Goal: Task Accomplishment & Management: Use online tool/utility

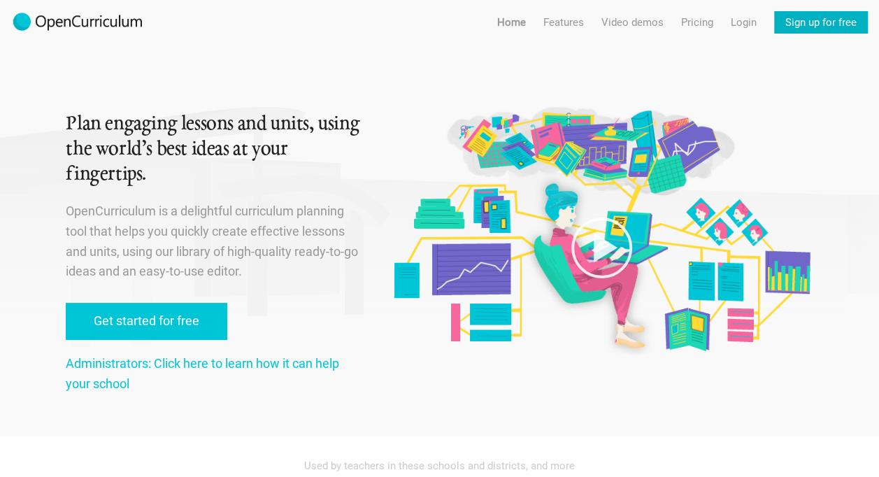
click at [808, 29] on link "Sign up for free" at bounding box center [822, 22] width 94 height 22
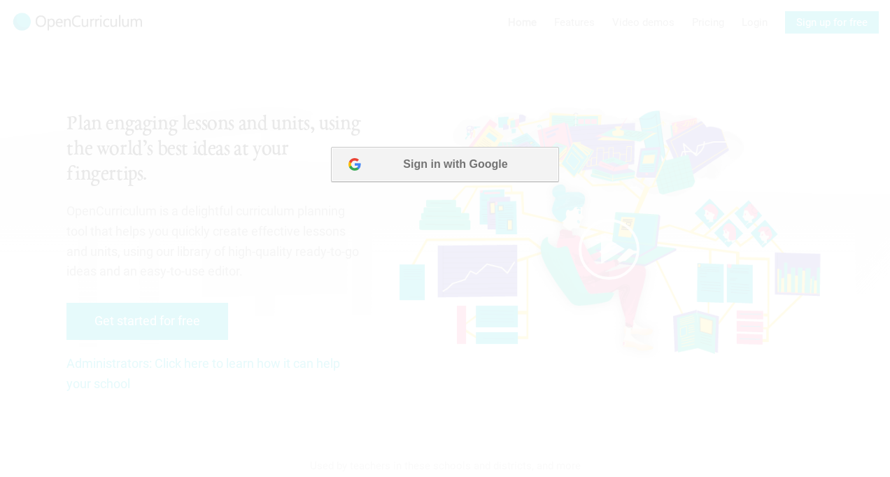
click at [477, 157] on button "Sign in with Google" at bounding box center [444, 164] width 227 height 35
click at [469, 171] on button "Sign in with Google" at bounding box center [444, 164] width 227 height 35
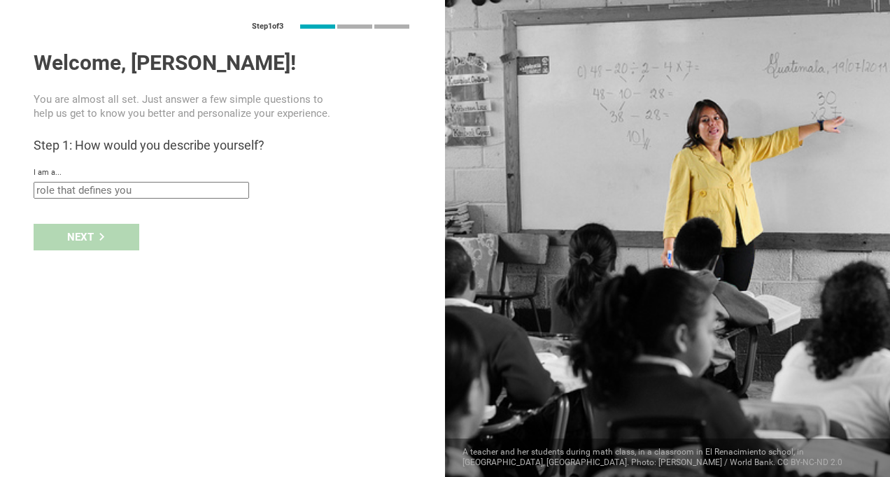
click at [122, 190] on input "text" at bounding box center [141, 190] width 215 height 17
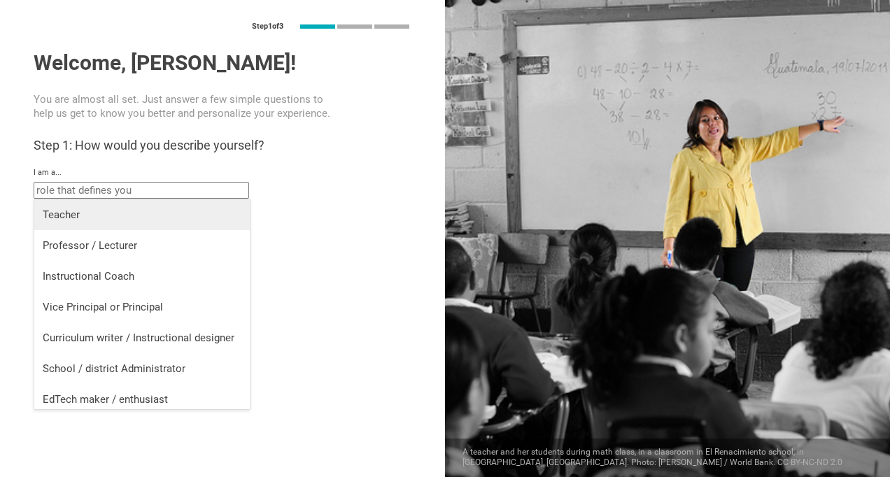
click at [149, 217] on div "Teacher" at bounding box center [142, 215] width 199 height 14
type input "Teacher"
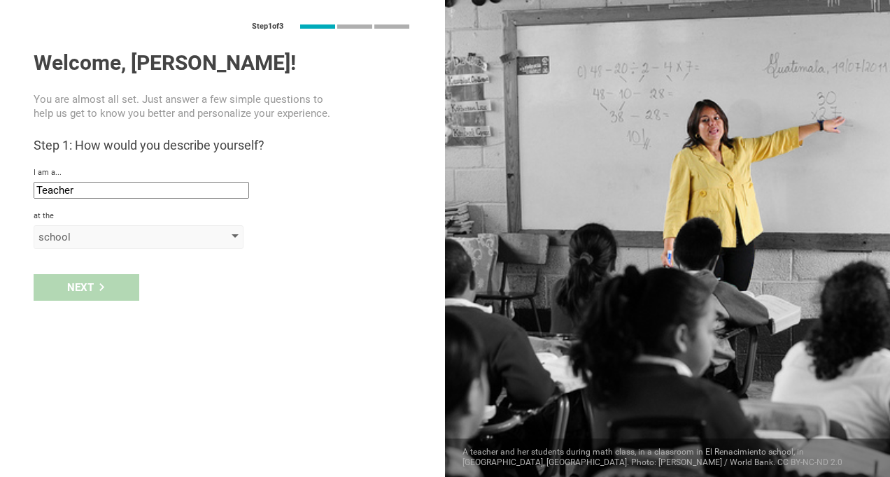
click at [153, 226] on div "school" at bounding box center [139, 237] width 210 height 24
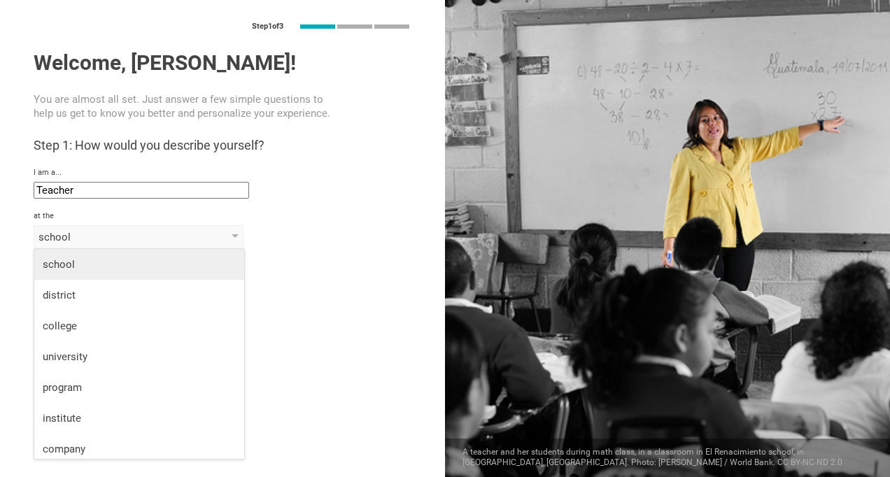
click at [145, 260] on div "school" at bounding box center [139, 264] width 193 height 14
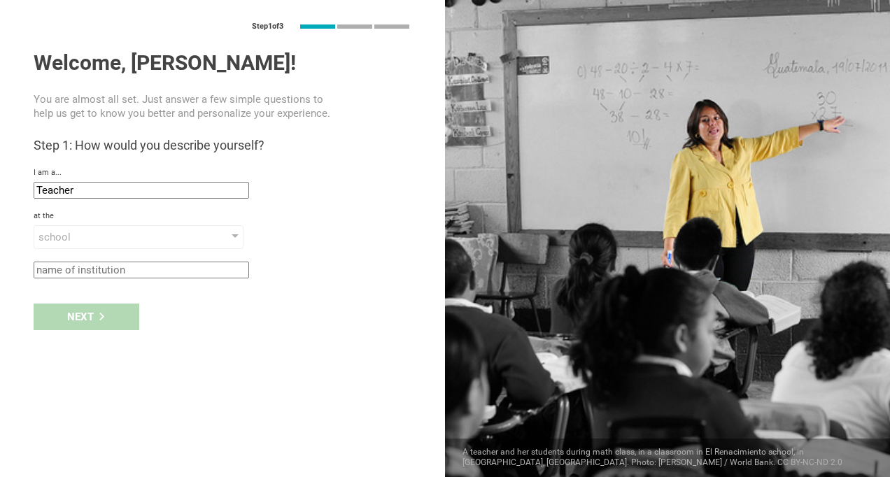
click at [149, 270] on input "text" at bounding box center [141, 270] width 215 height 17
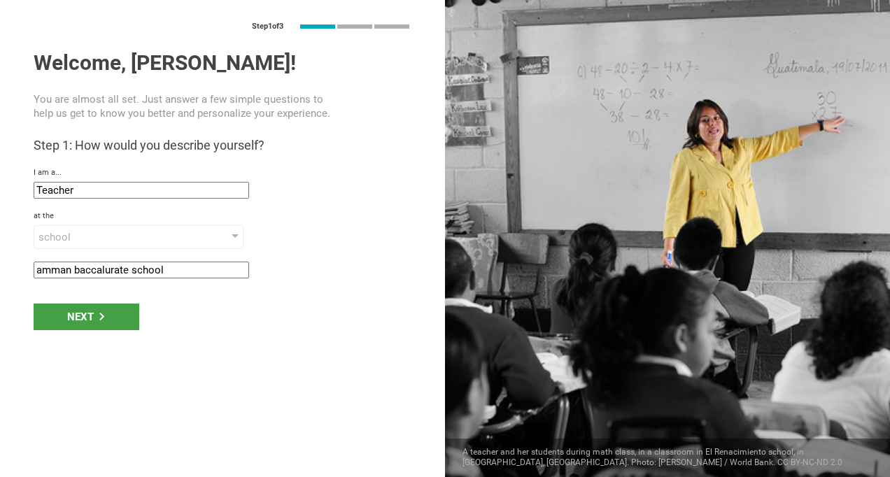
type input "amman baccalurate school"
click at [73, 339] on div "Step 1 of 3 Welcome, Aya! You are almost all set. Just answer a few simple ques…" at bounding box center [222, 238] width 445 height 477
click at [87, 315] on div "Next" at bounding box center [87, 317] width 106 height 27
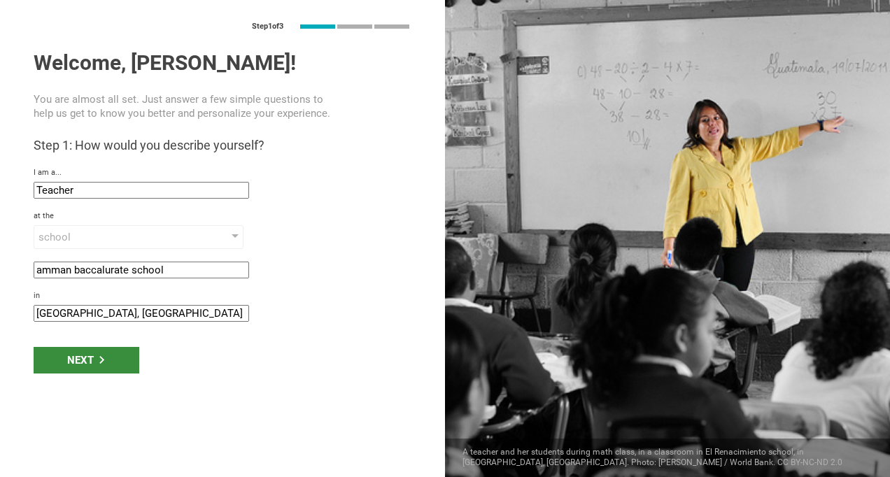
type input "Amman, Jordan"
click at [99, 354] on div "Next" at bounding box center [87, 360] width 106 height 27
click at [95, 364] on div "Next" at bounding box center [87, 360] width 106 height 27
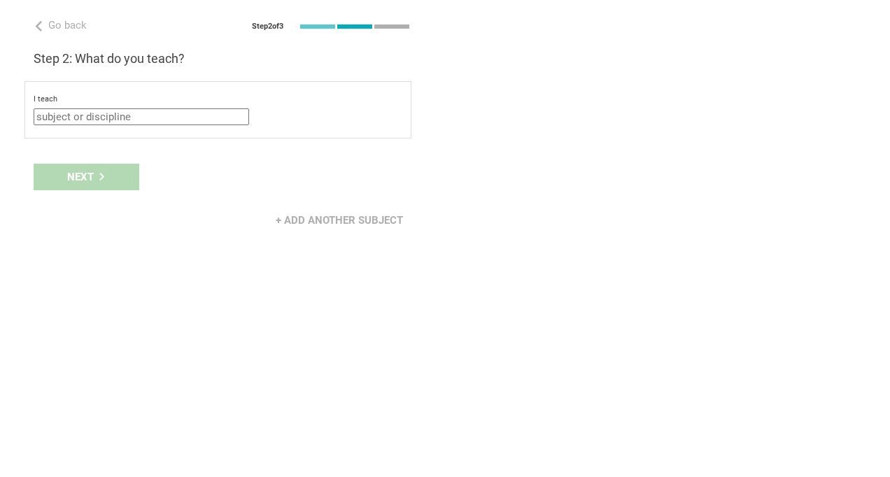
click at [106, 115] on input "text" at bounding box center [141, 116] width 215 height 17
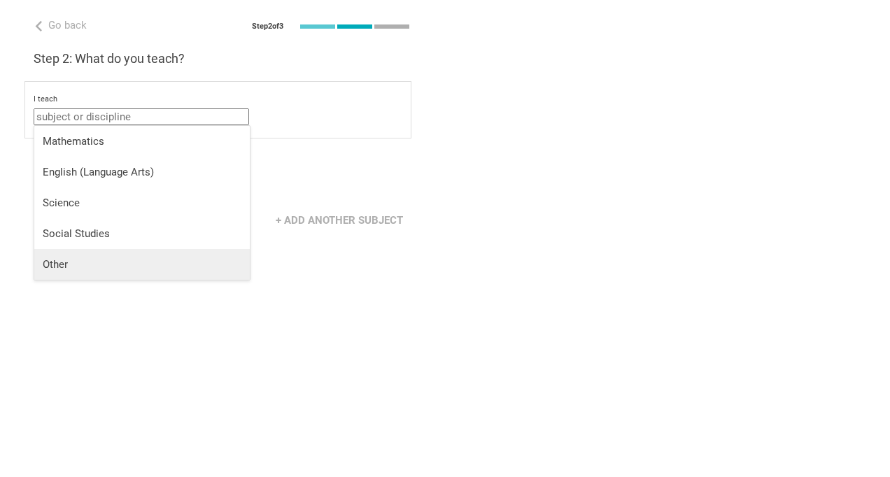
click at [108, 264] on div "Other" at bounding box center [142, 264] width 199 height 14
type input "Other"
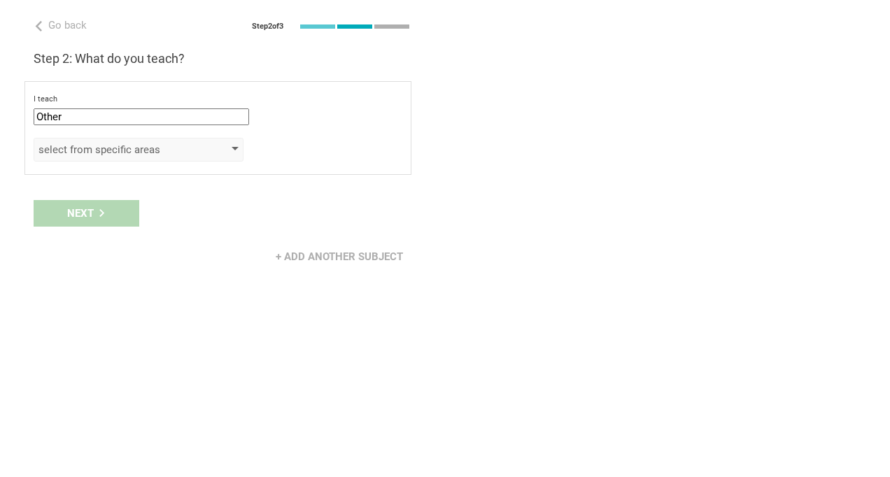
click at [128, 151] on div "select from specific areas" at bounding box center [118, 150] width 160 height 14
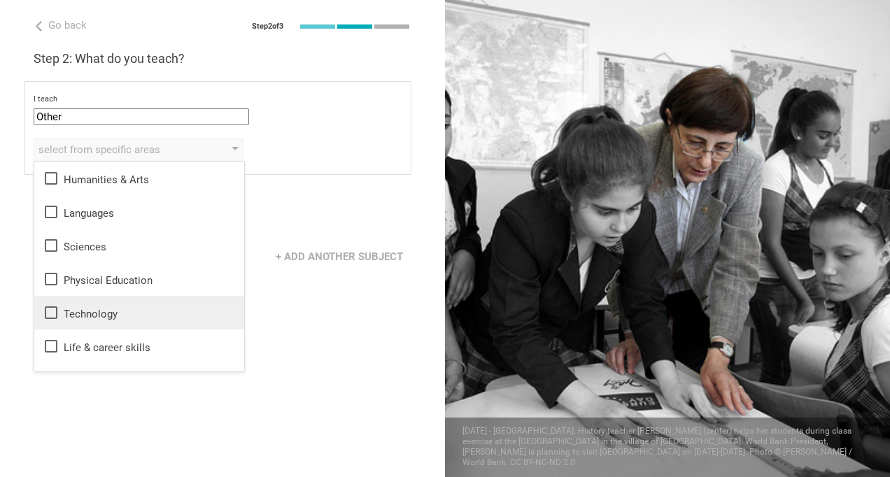
click at [129, 306] on div "Technology" at bounding box center [139, 312] width 193 height 17
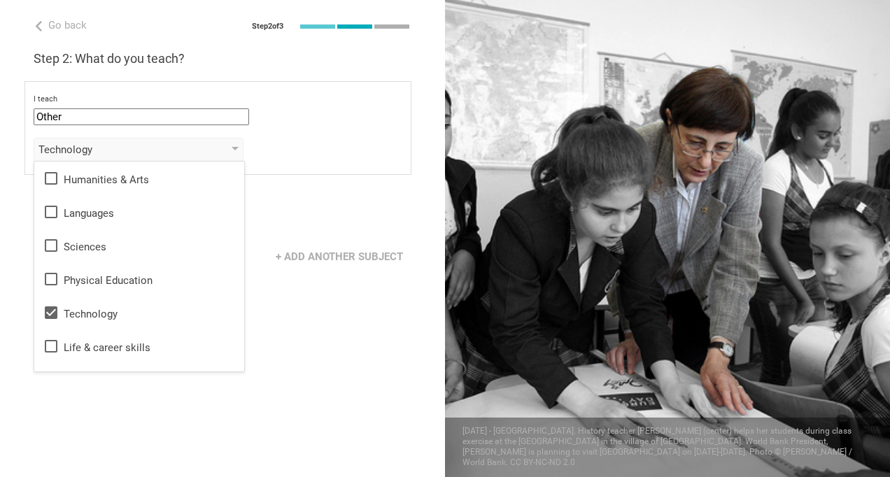
click at [330, 215] on div "Next" at bounding box center [222, 213] width 445 height 43
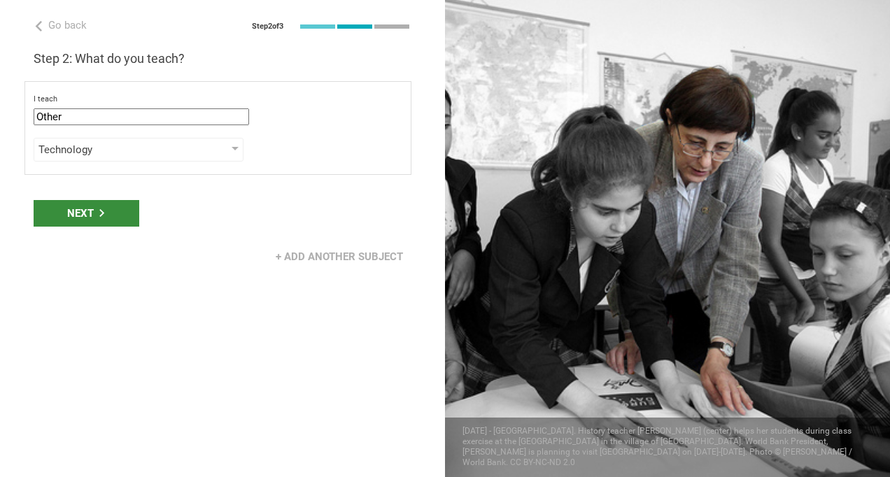
click at [119, 211] on div "Next" at bounding box center [87, 213] width 106 height 27
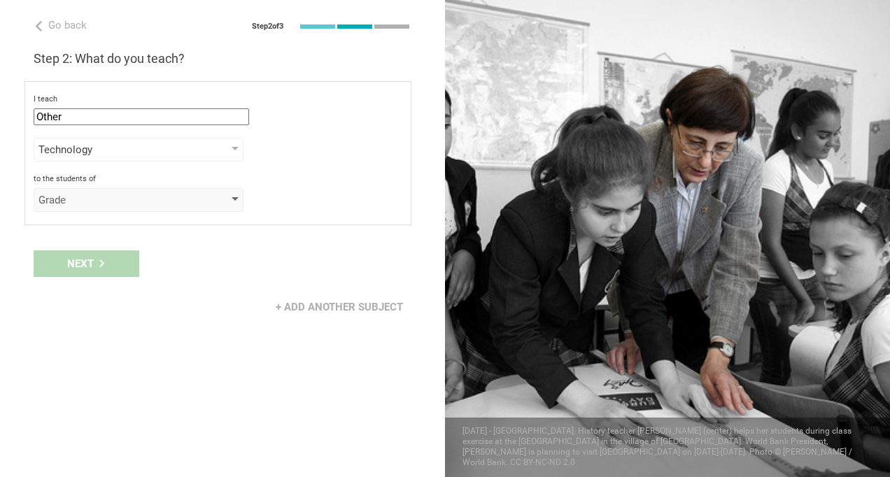
click at [99, 192] on div "Grade" at bounding box center [139, 200] width 210 height 24
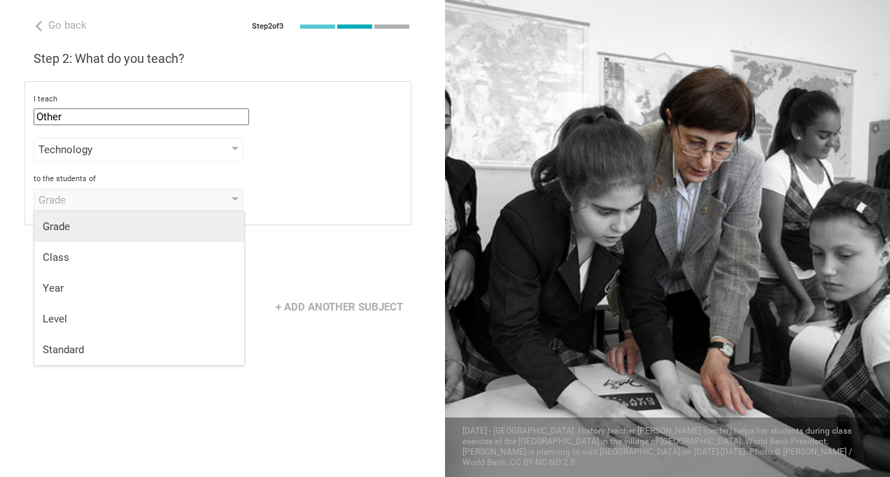
click at [93, 232] on div "Grade" at bounding box center [139, 227] width 193 height 14
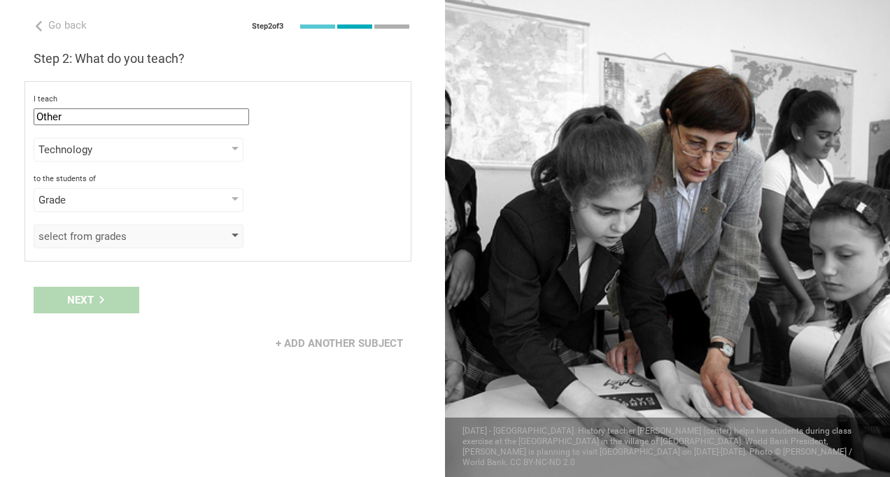
click at [102, 227] on div "select from grades" at bounding box center [139, 237] width 210 height 24
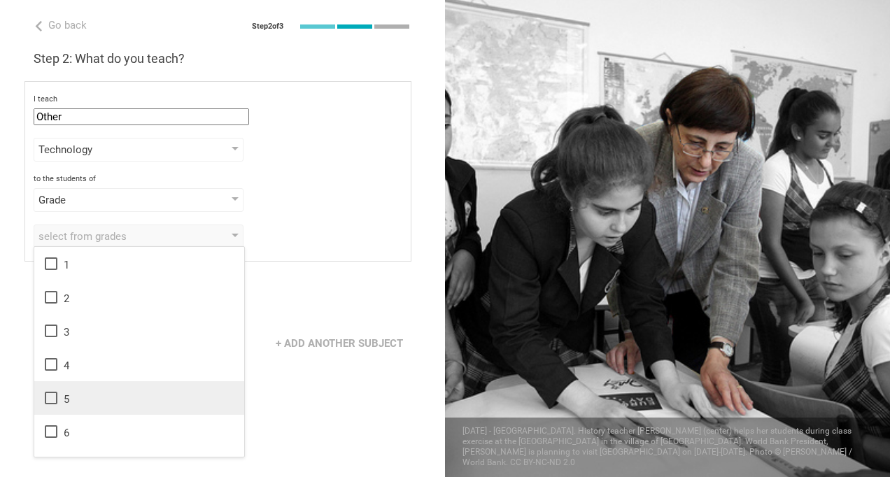
click at [49, 401] on icon at bounding box center [51, 398] width 17 height 17
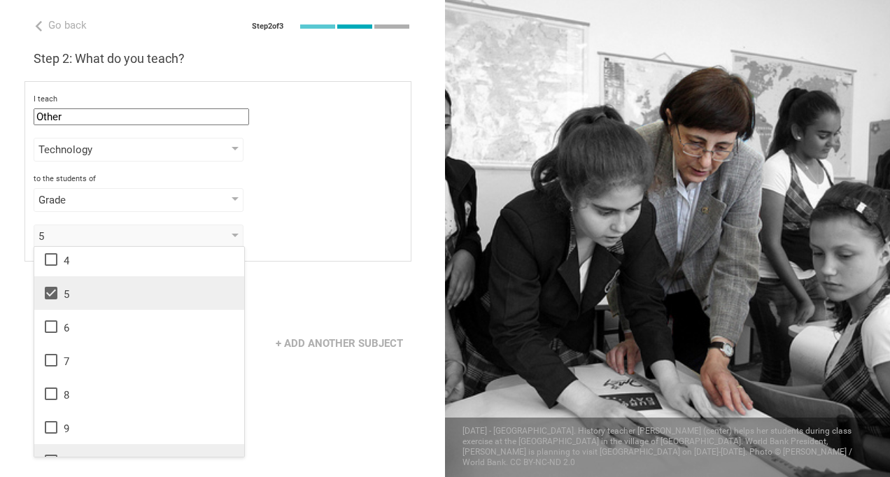
scroll to position [210, 0]
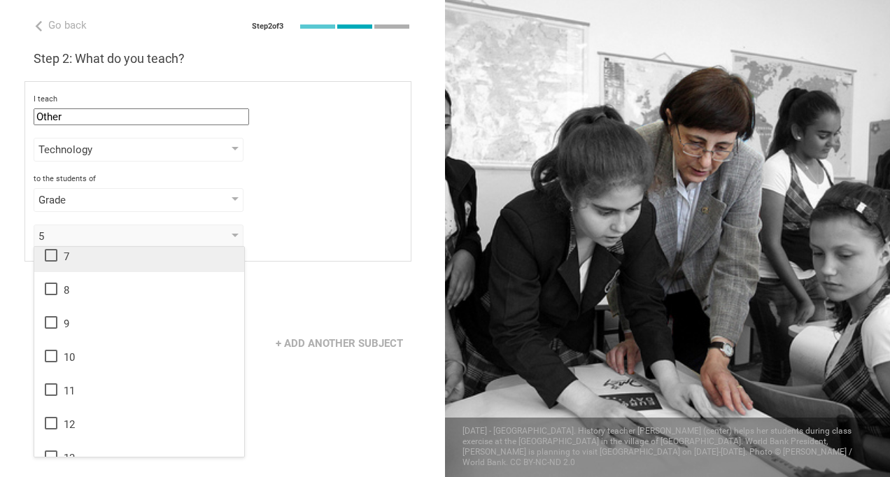
click at [57, 257] on icon at bounding box center [51, 255] width 13 height 13
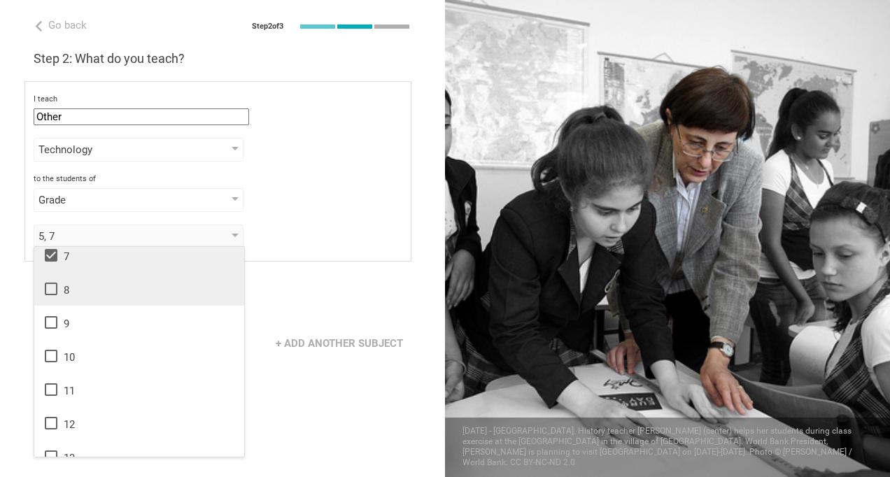
click at [55, 284] on icon at bounding box center [51, 289] width 17 height 17
click at [58, 324] on icon at bounding box center [51, 322] width 17 height 17
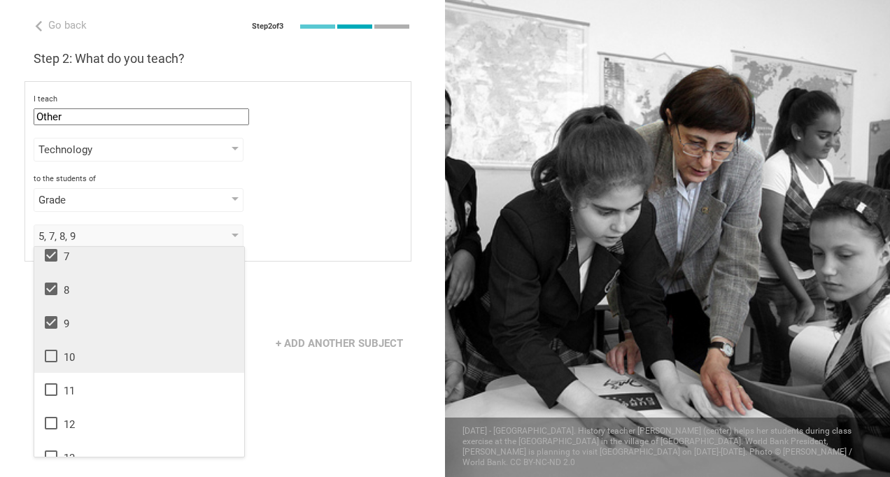
click at [53, 365] on li "10" at bounding box center [139, 356] width 210 height 34
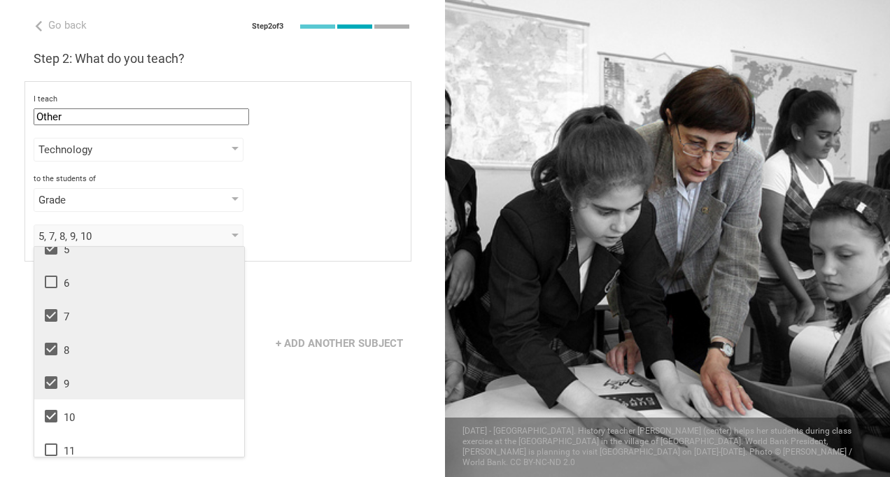
scroll to position [70, 0]
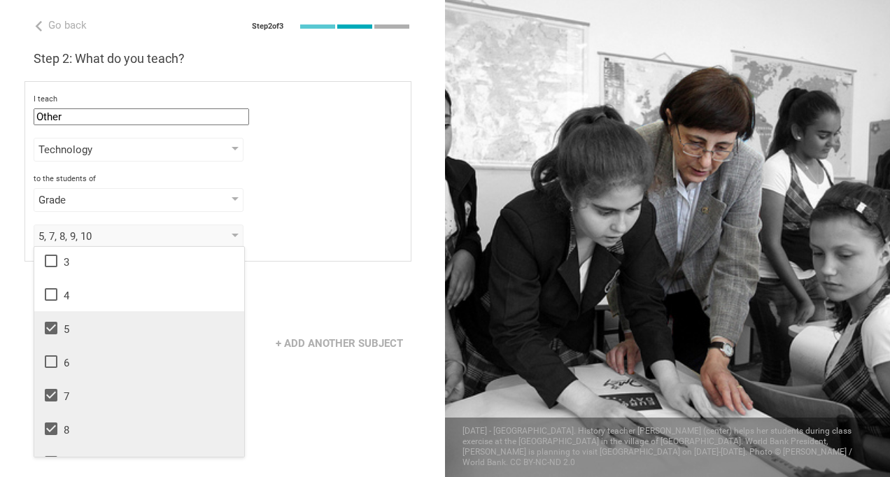
click at [55, 359] on icon at bounding box center [51, 361] width 17 height 17
click at [298, 278] on div "Next" at bounding box center [222, 299] width 445 height 43
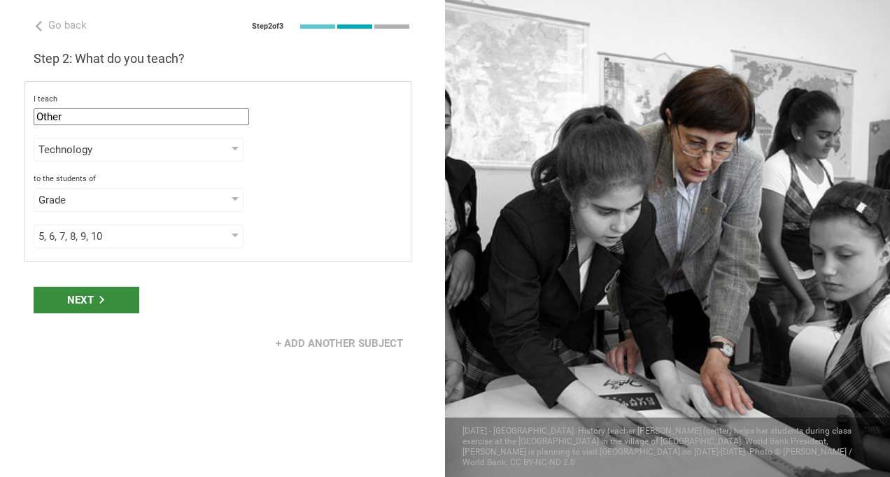
click at [92, 293] on div "Next" at bounding box center [87, 300] width 106 height 27
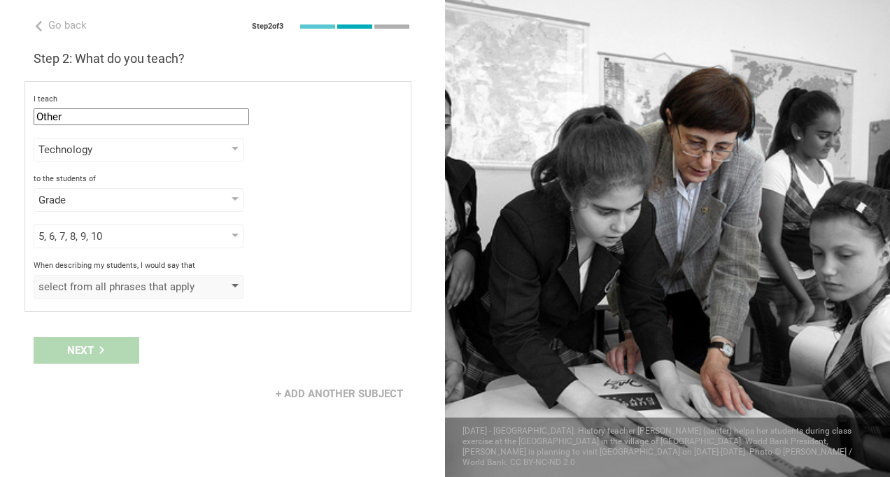
click at [106, 291] on div "select from all phrases that apply" at bounding box center [118, 287] width 160 height 14
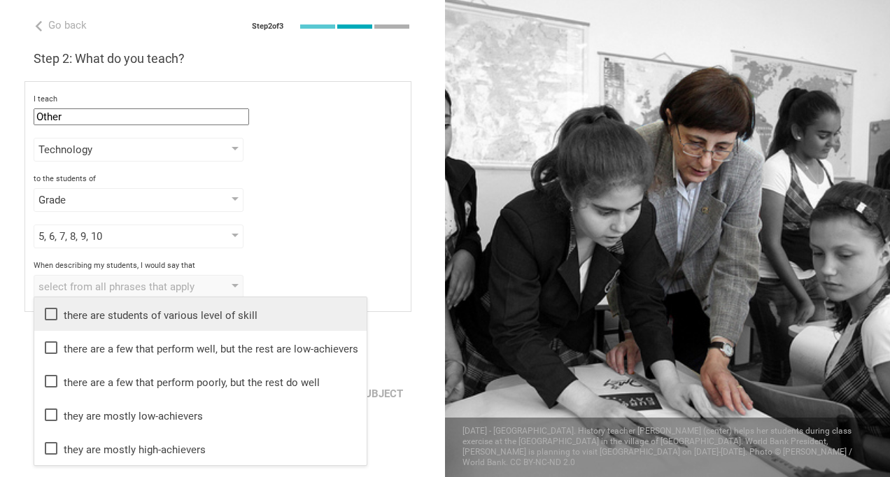
click at [195, 325] on li "there are students of various level of skill" at bounding box center [200, 314] width 332 height 34
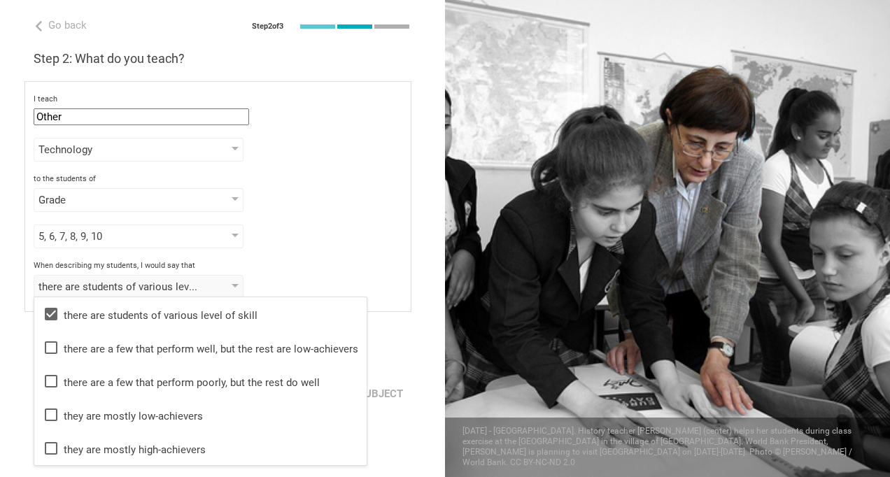
click at [299, 208] on div "Grade Grade Class Year Level Standard" at bounding box center [218, 200] width 369 height 24
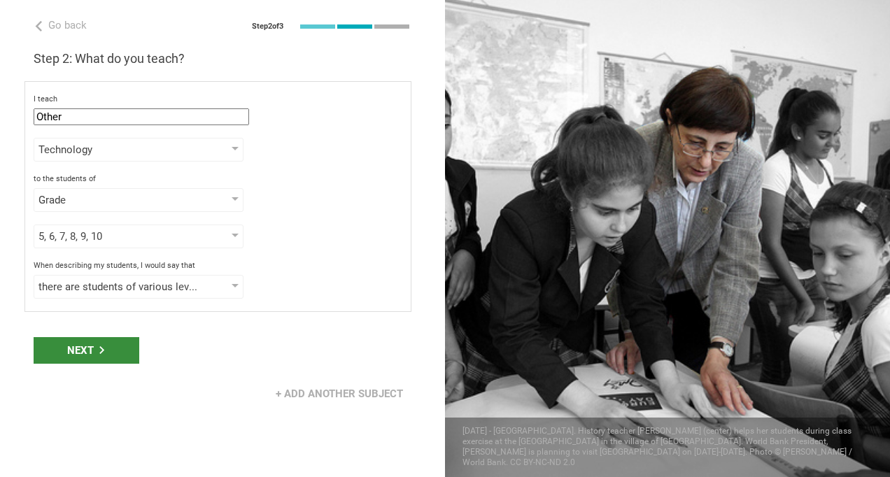
click at [113, 351] on div "Next" at bounding box center [87, 350] width 106 height 27
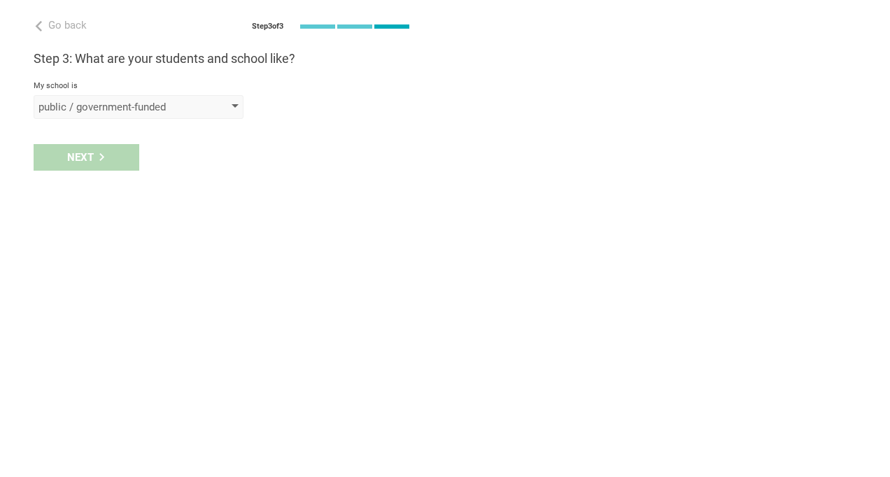
click at [162, 99] on div "public / government-funded" at bounding box center [139, 107] width 210 height 24
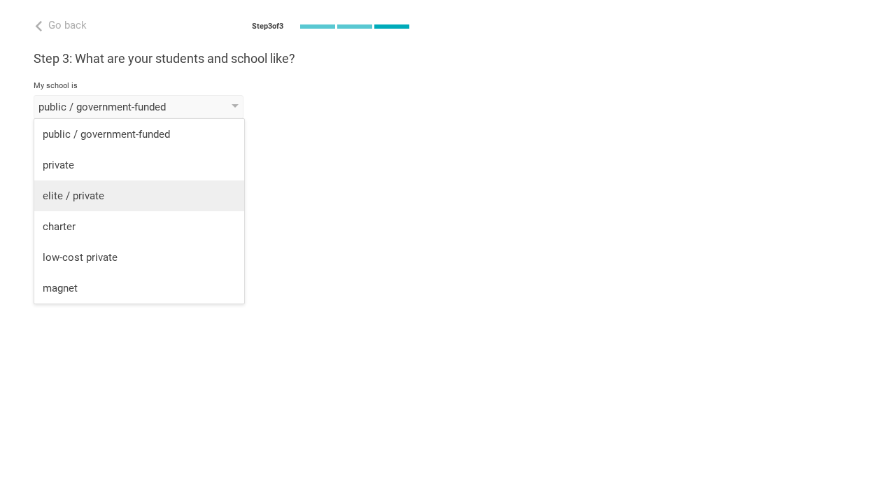
click at [140, 199] on div "elite / private" at bounding box center [139, 196] width 193 height 14
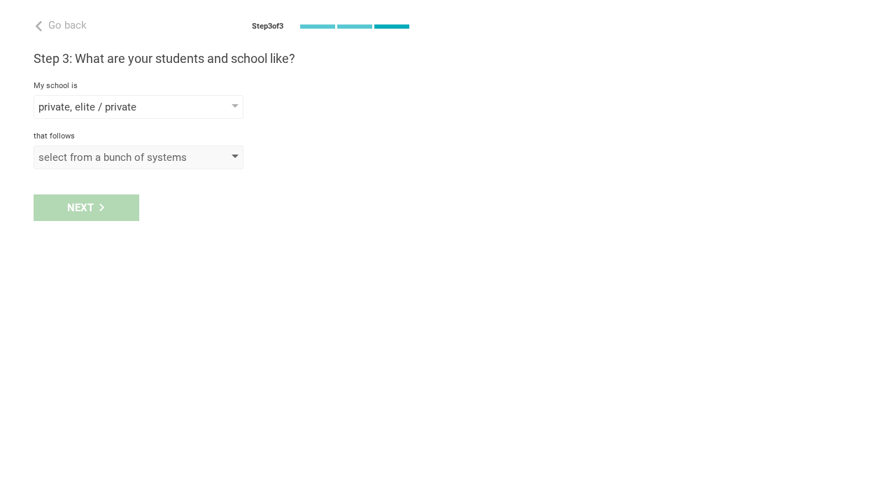
click at [118, 162] on div "select from a bunch of systems" at bounding box center [118, 157] width 160 height 14
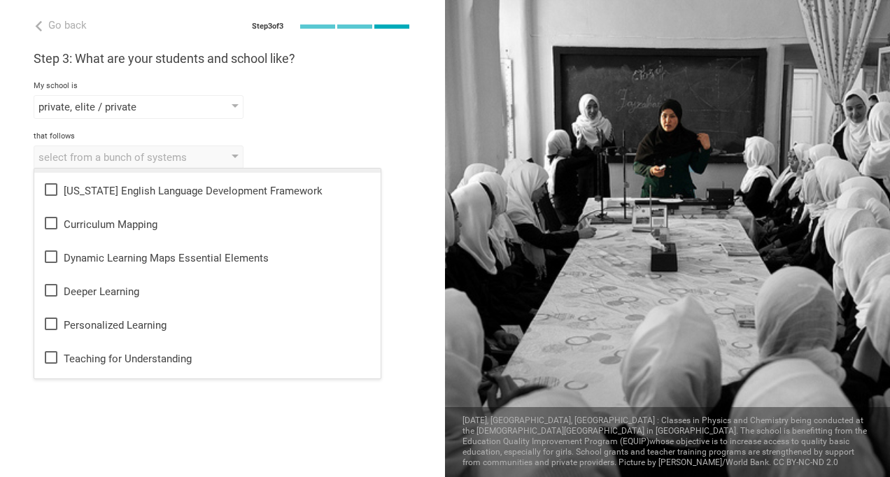
scroll to position [350, 0]
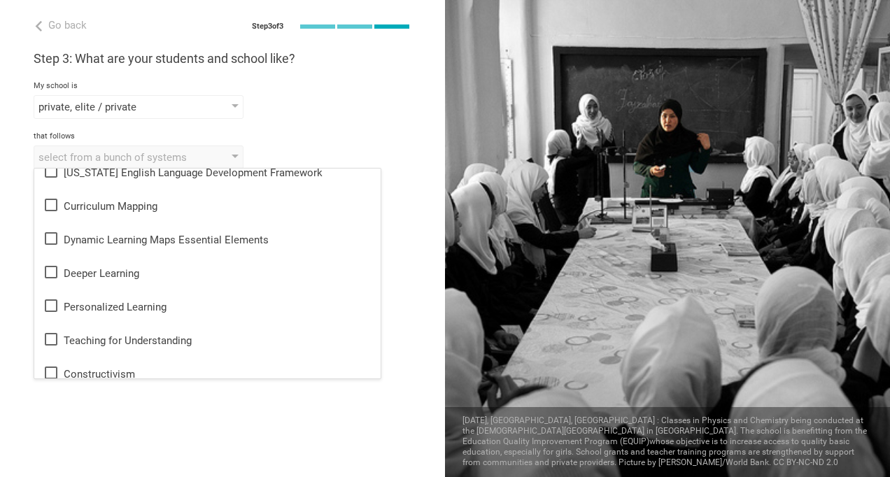
click at [181, 273] on div "Deeper Learning" at bounding box center [208, 272] width 330 height 17
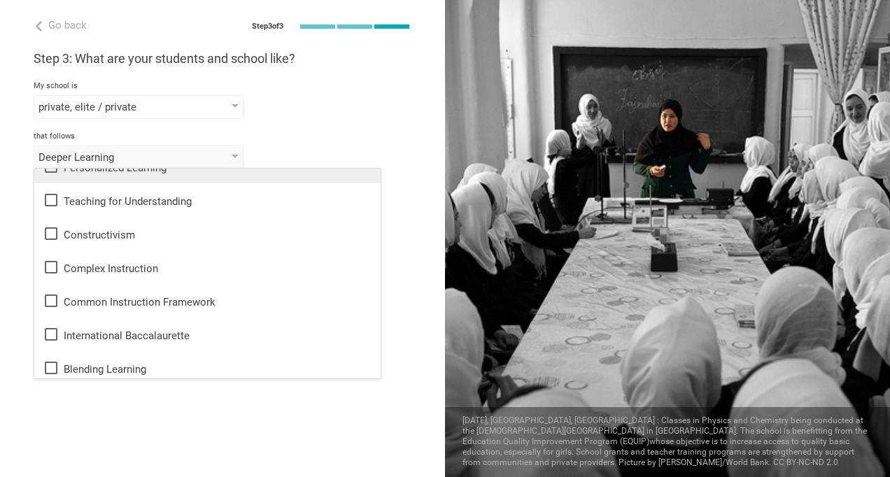
scroll to position [490, 0]
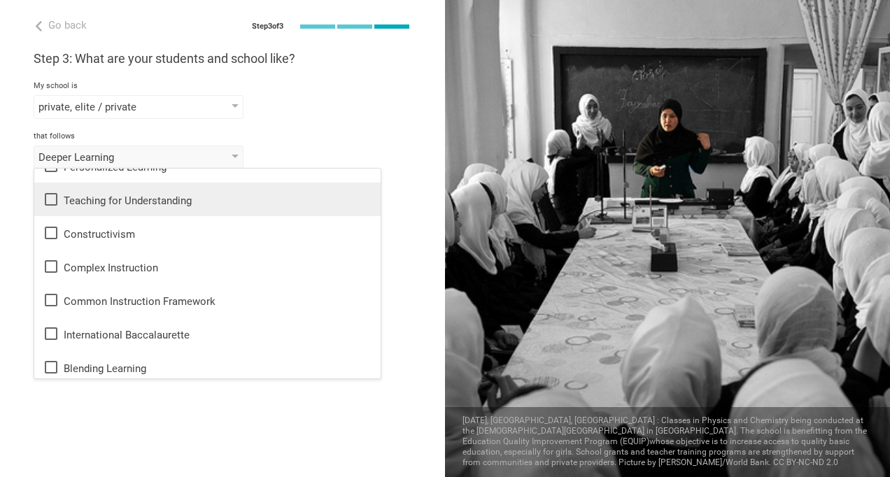
click at [172, 204] on div "Teaching for Understanding" at bounding box center [208, 199] width 330 height 17
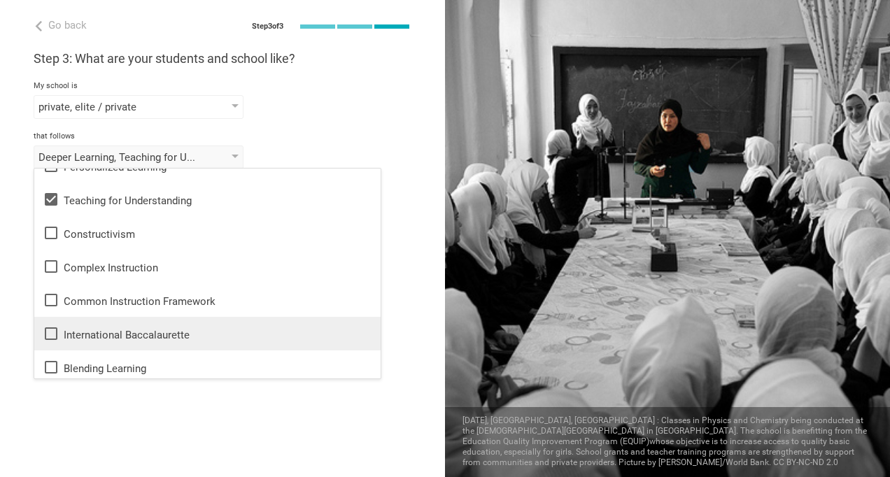
click at [182, 334] on div "International Baccalaurette" at bounding box center [208, 333] width 330 height 17
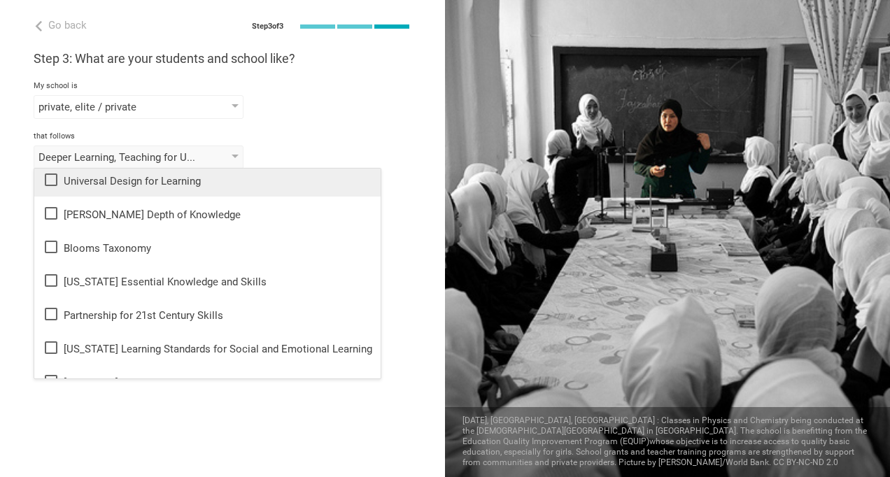
scroll to position [210, 0]
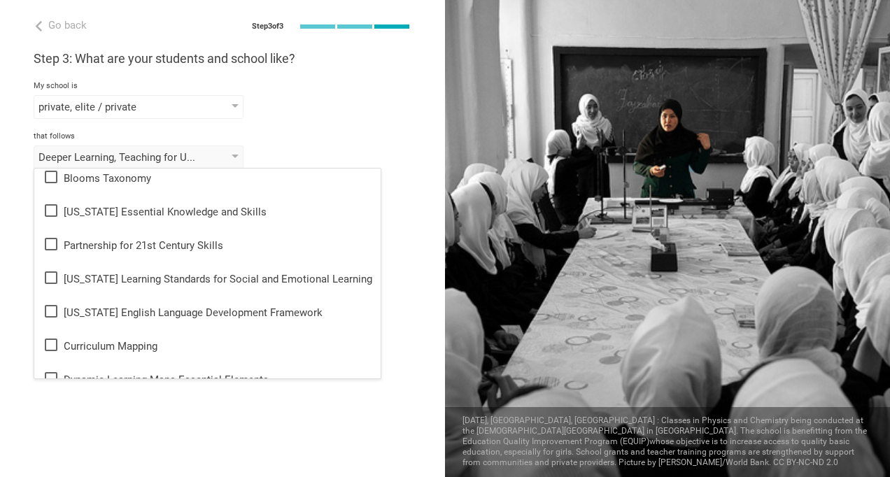
click at [170, 425] on div "Go back Step 3 of 3 Welcome, Aya! You are almost all set. Just answer a few sim…" at bounding box center [222, 238] width 445 height 477
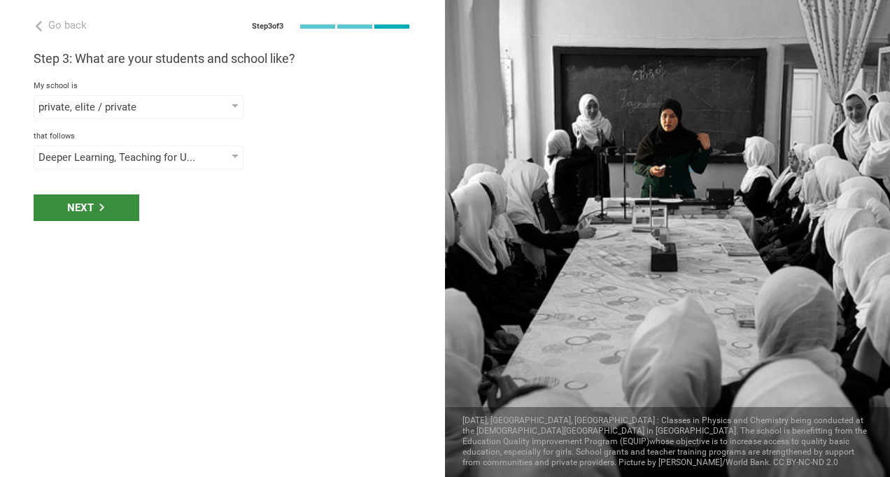
click at [97, 206] on div "Next" at bounding box center [87, 208] width 106 height 27
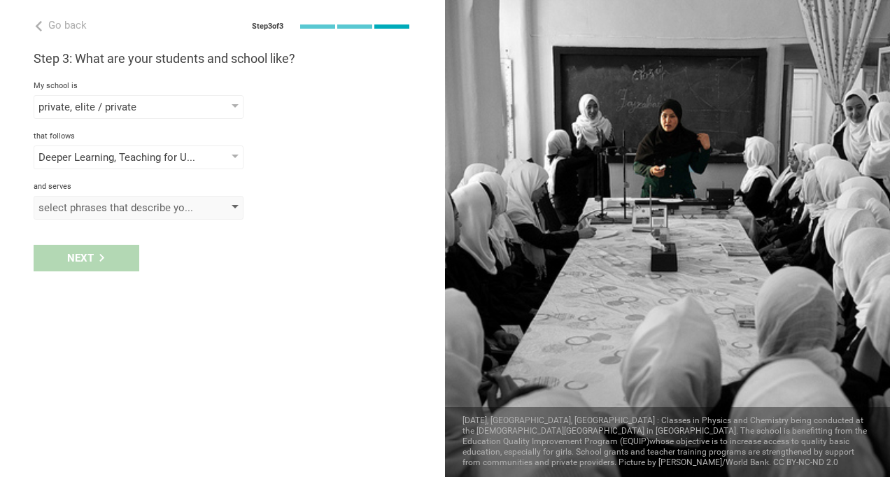
click at [102, 211] on div "select phrases that describe your student population" at bounding box center [118, 208] width 160 height 14
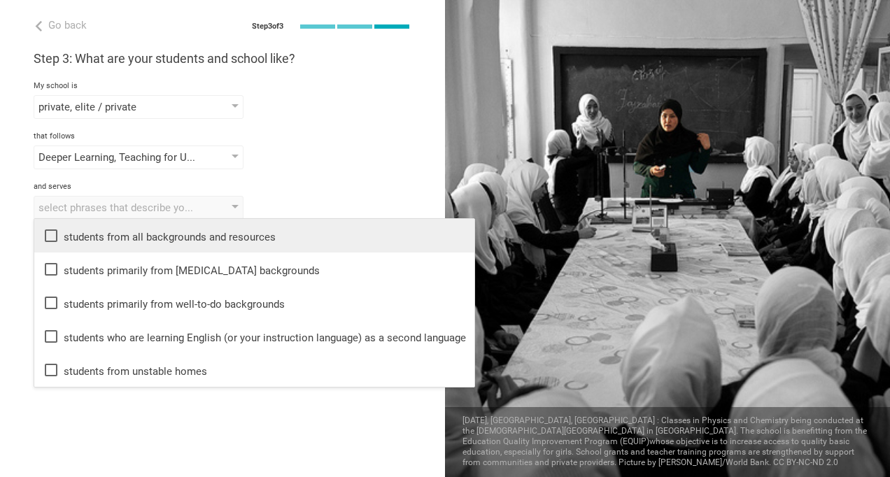
click at [104, 225] on li "students from all backgrounds and resources" at bounding box center [254, 236] width 440 height 34
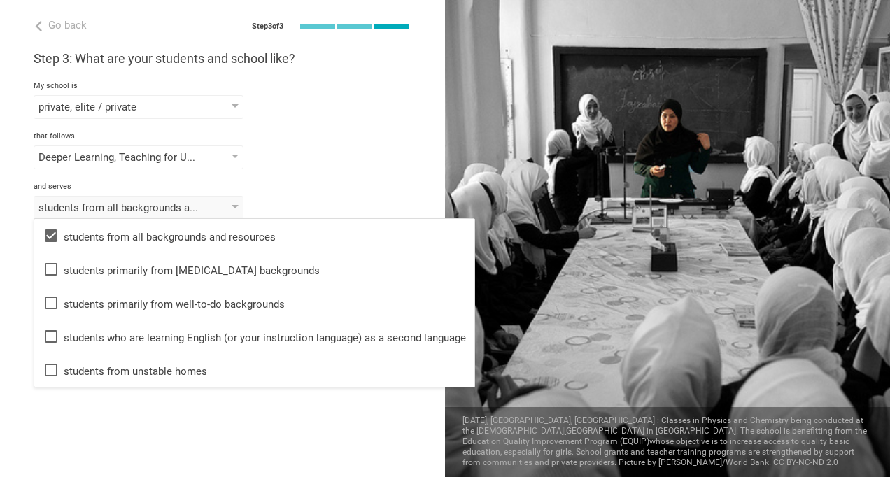
click at [155, 411] on div "Go back Step 3 of 3 Welcome, Aya! You are almost all set. Just answer a few sim…" at bounding box center [222, 238] width 445 height 477
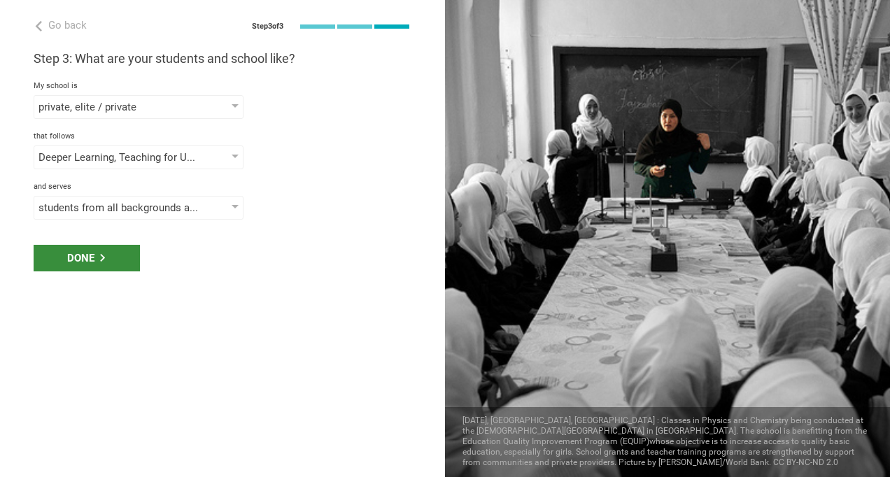
click at [123, 245] on div "Done" at bounding box center [87, 258] width 106 height 27
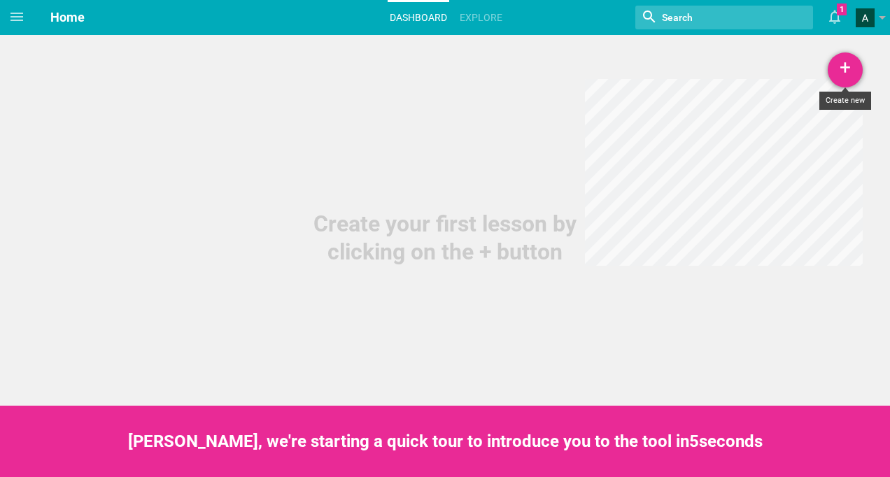
click at [834, 70] on div "+" at bounding box center [845, 69] width 35 height 35
click at [778, 141] on icon at bounding box center [772, 138] width 13 height 13
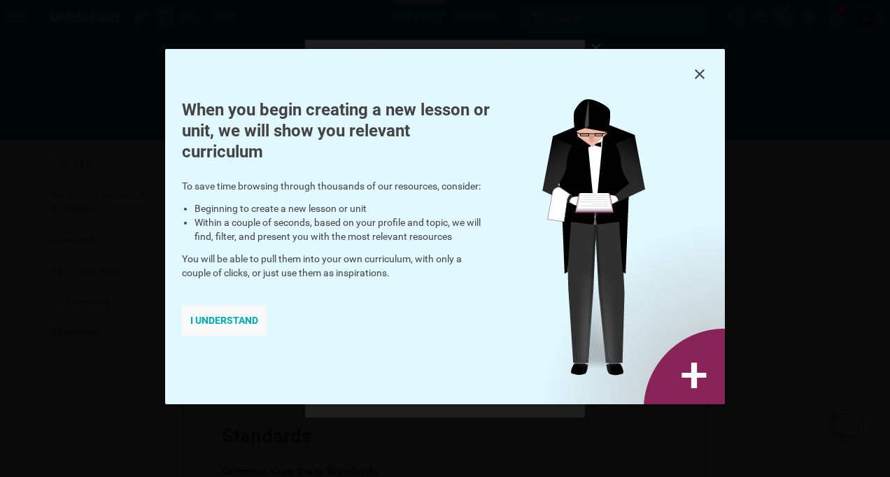
click at [225, 317] on div "I understand" at bounding box center [224, 320] width 85 height 31
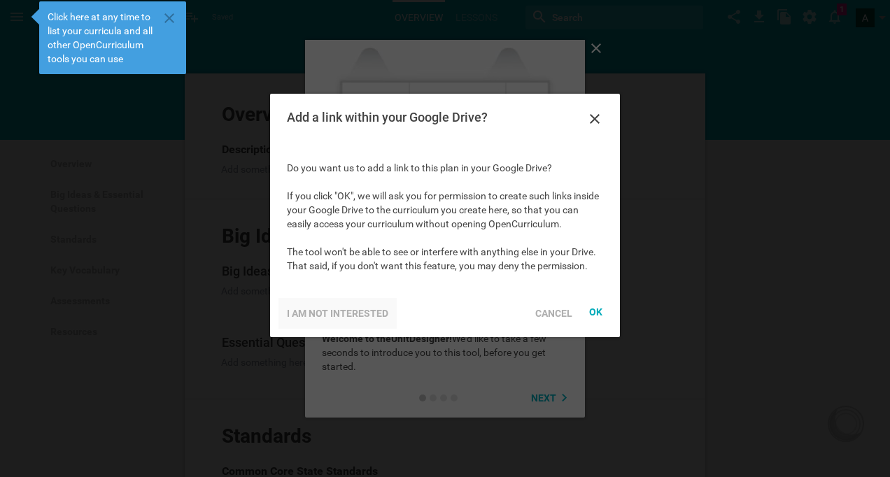
click at [322, 309] on div "I am not interested" at bounding box center [337, 313] width 118 height 31
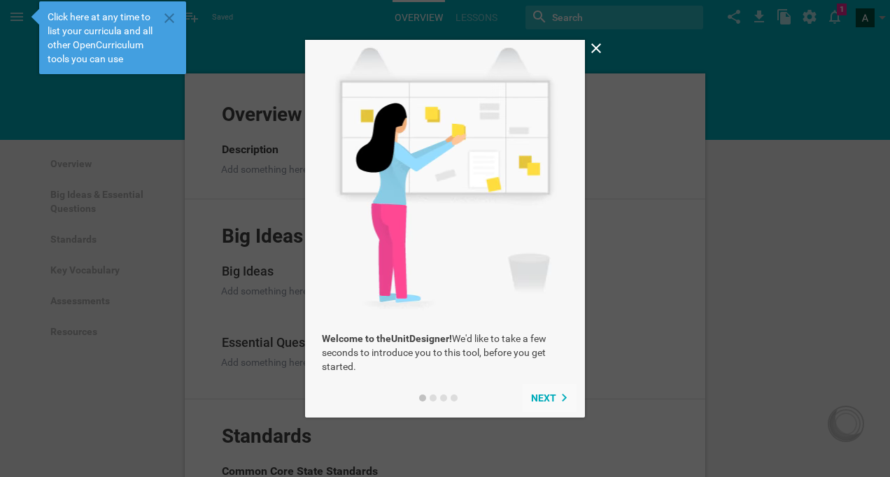
click at [560, 389] on button "Next" at bounding box center [550, 398] width 54 height 28
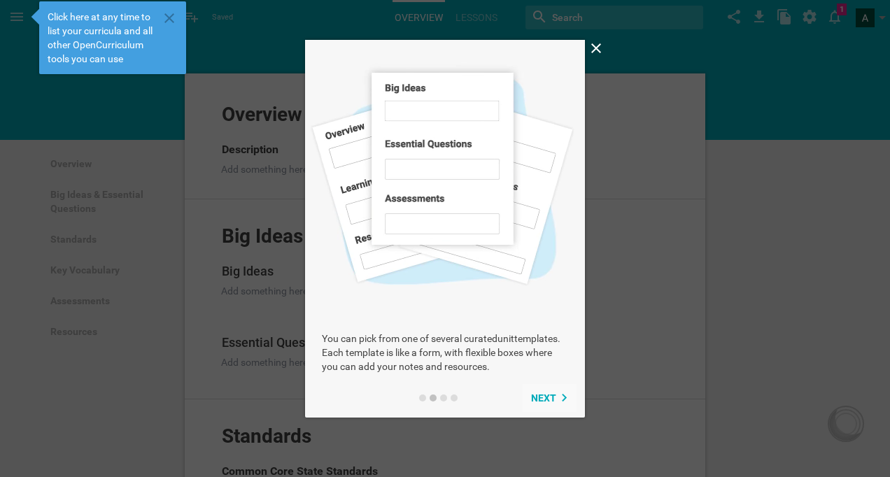
click at [562, 394] on icon at bounding box center [564, 398] width 8 height 8
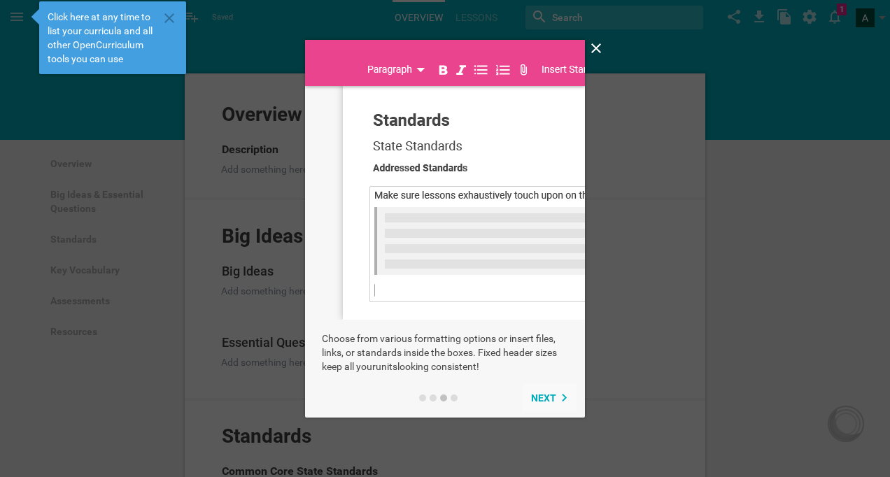
click at [562, 393] on div "Next" at bounding box center [549, 398] width 37 height 11
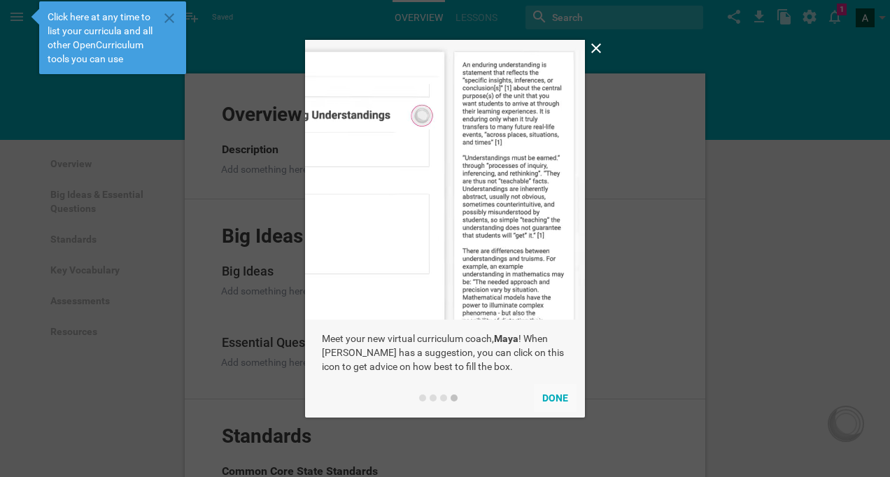
click at [562, 393] on button "Done" at bounding box center [555, 398] width 43 height 28
